Goal: Task Accomplishment & Management: Use online tool/utility

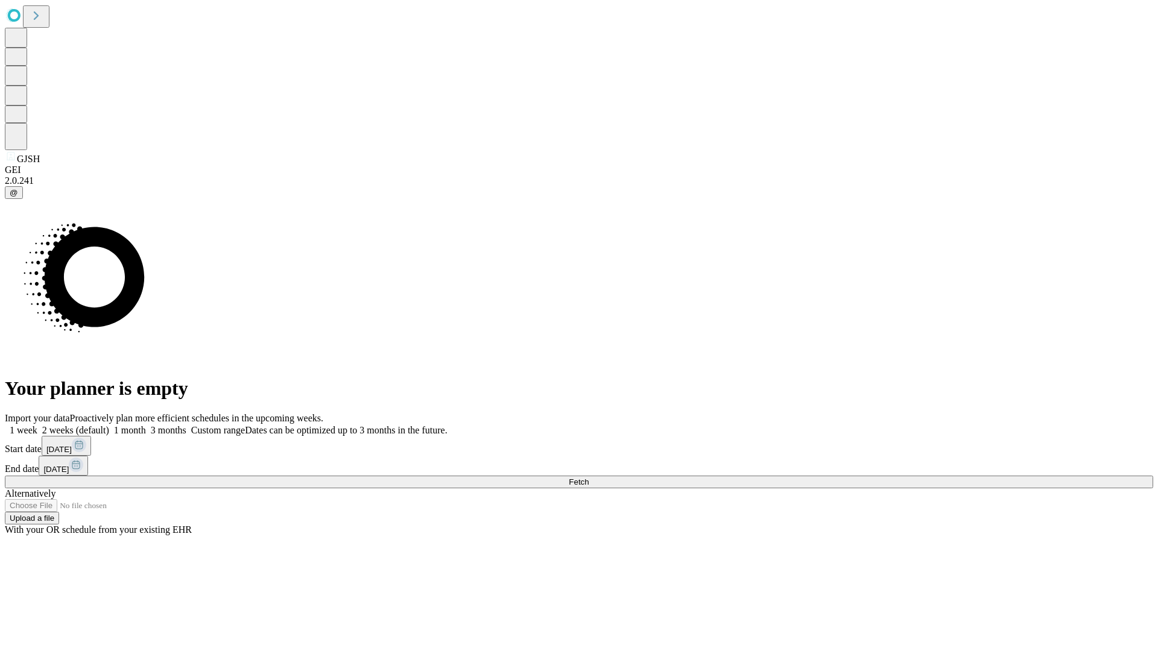
click at [588, 477] on span "Fetch" at bounding box center [579, 481] width 20 height 9
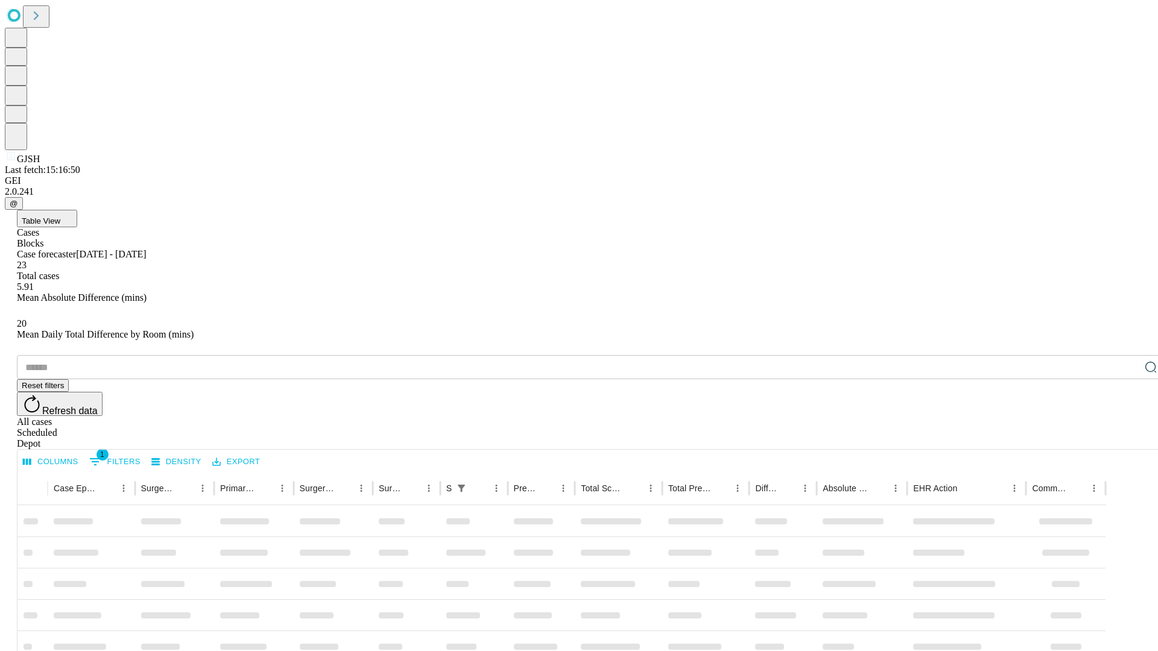
click at [1126, 438] on div "Depot" at bounding box center [591, 443] width 1148 height 11
